Goal: Use online tool/utility: Utilize a website feature to perform a specific function

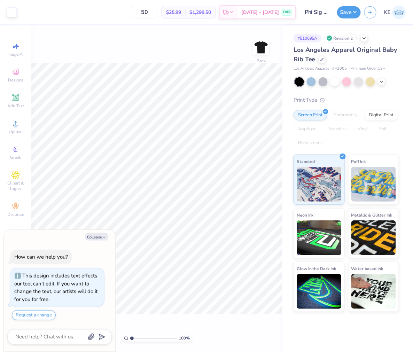
drag, startPoint x: 93, startPoint y: 235, endPoint x: 102, endPoint y: 232, distance: 9.7
click at [93, 235] on button "Collapse" at bounding box center [96, 236] width 23 height 7
type textarea "x"
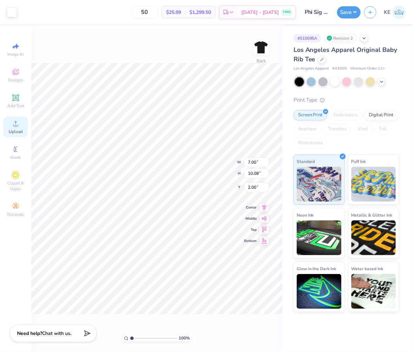
click at [11, 130] on span "Upload" at bounding box center [16, 132] width 14 height 6
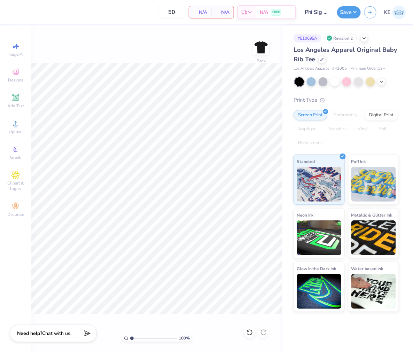
click at [253, 317] on div at bounding box center [249, 332] width 11 height 11
click at [17, 125] on icon at bounding box center [15, 123] width 8 height 8
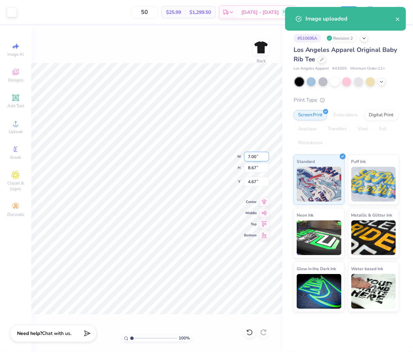
click at [252, 153] on input "7.00" at bounding box center [256, 157] width 25 height 10
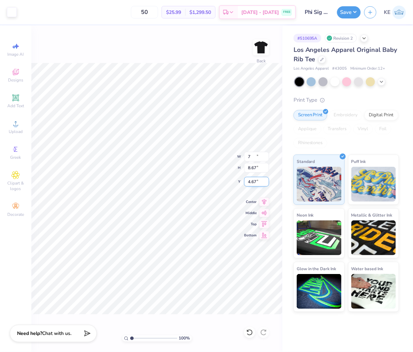
type input "7.00"
click at [253, 179] on input "4.66" at bounding box center [256, 182] width 25 height 10
click at [253, 180] on input "4.66" at bounding box center [256, 182] width 25 height 10
type input "2.00"
click at [353, 8] on button "Save" at bounding box center [349, 11] width 24 height 12
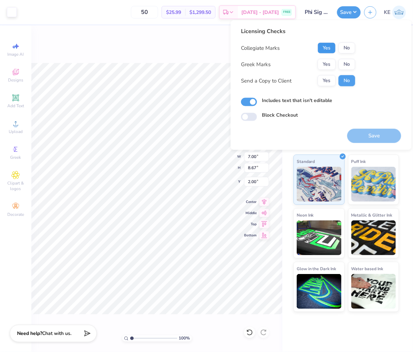
click at [325, 44] on button "Yes" at bounding box center [327, 47] width 18 height 11
click at [351, 61] on button "No" at bounding box center [346, 64] width 17 height 11
click at [320, 64] on button "Yes" at bounding box center [327, 64] width 18 height 11
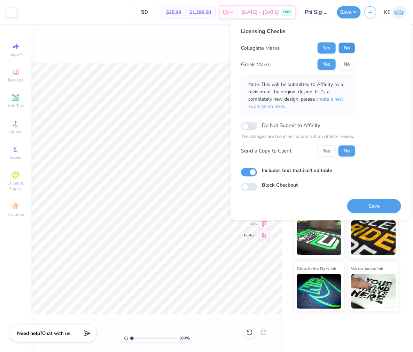
click at [349, 48] on button "No" at bounding box center [346, 47] width 17 height 11
click at [372, 206] on button "Save" at bounding box center [374, 206] width 54 height 14
